Goal: Register for event/course

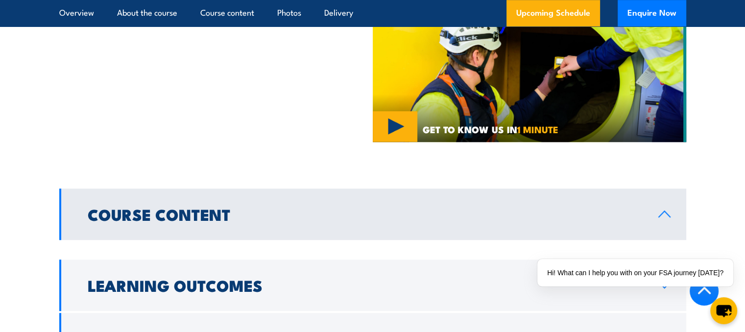
scroll to position [784, 0]
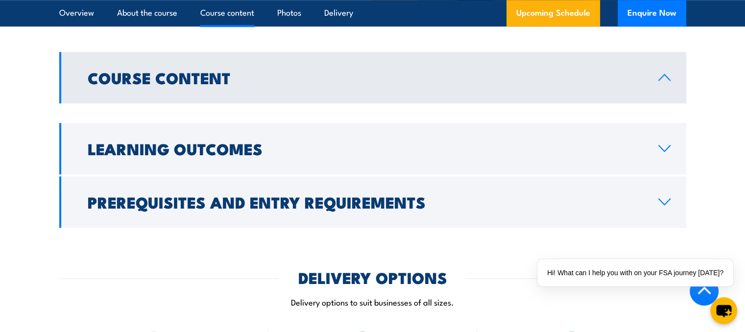
click at [667, 77] on icon at bounding box center [664, 77] width 11 height 6
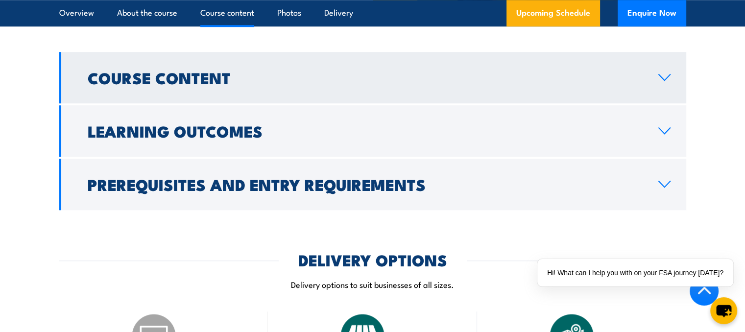
click at [667, 77] on icon at bounding box center [664, 78] width 13 height 8
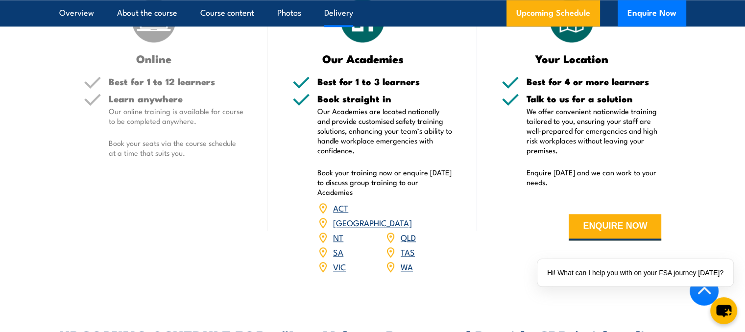
scroll to position [1127, 0]
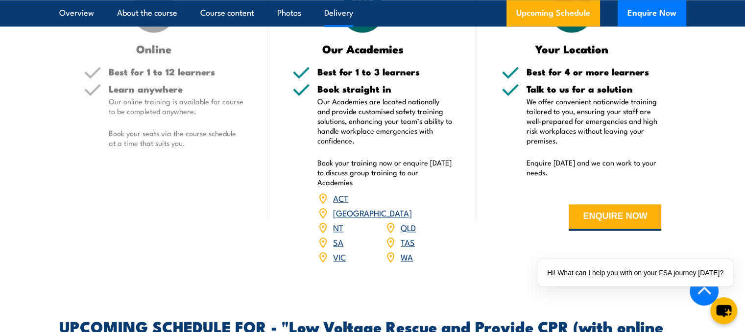
click at [342, 251] on link "VIC" at bounding box center [339, 257] width 13 height 12
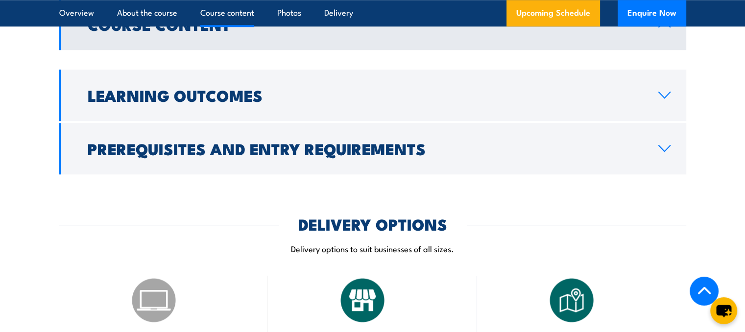
scroll to position [844, 0]
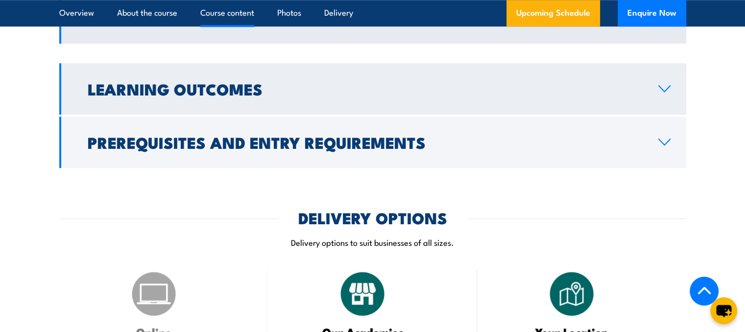
click at [670, 90] on icon at bounding box center [664, 89] width 13 height 8
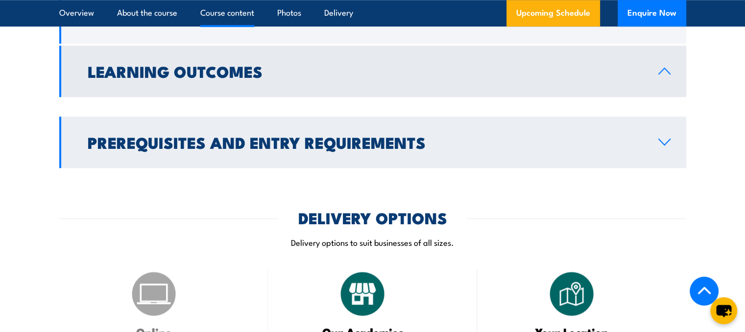
click at [665, 144] on icon at bounding box center [664, 142] width 11 height 6
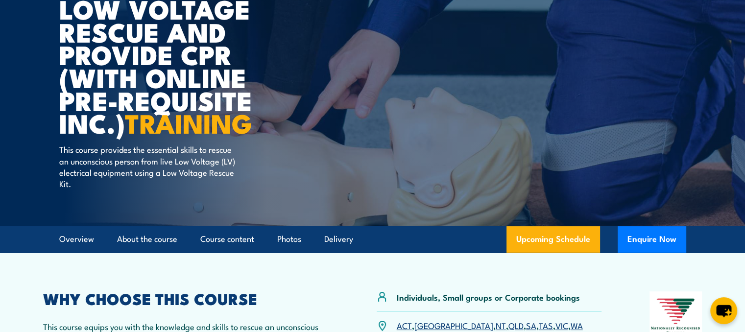
scroll to position [0, 0]
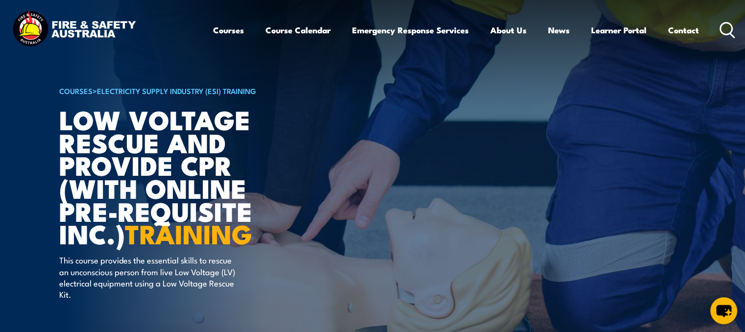
click at [140, 93] on link "Electricity Supply Industry (ESI) Training" at bounding box center [176, 90] width 159 height 11
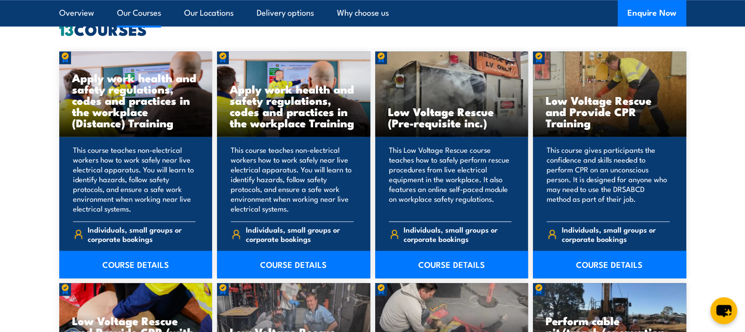
scroll to position [833, 0]
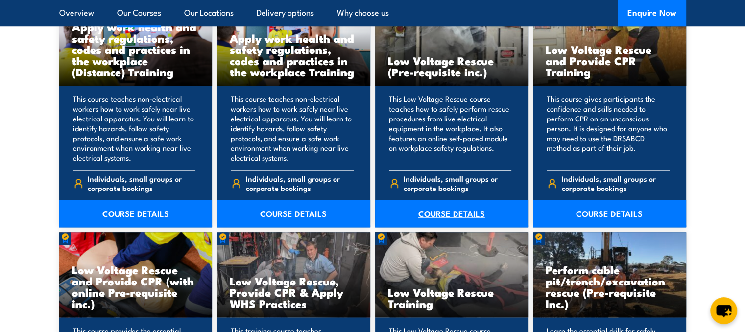
click at [443, 217] on link "COURSE DETAILS" at bounding box center [451, 213] width 153 height 27
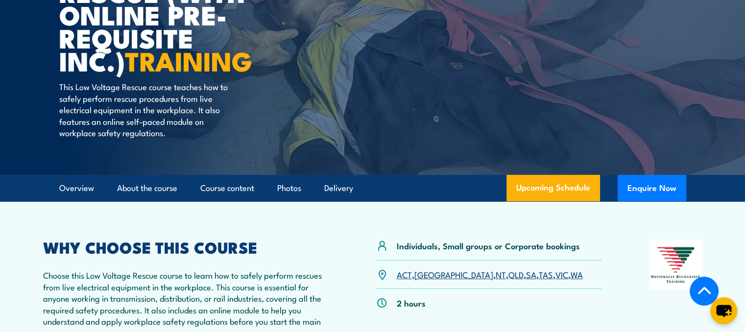
scroll to position [147, 0]
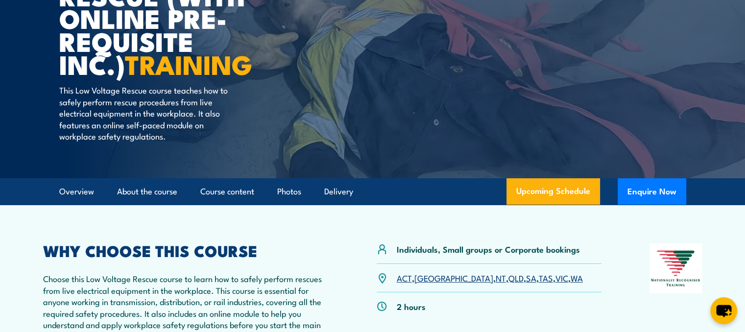
click at [556, 278] on link "VIC" at bounding box center [562, 278] width 13 height 12
